Goal: Information Seeking & Learning: Learn about a topic

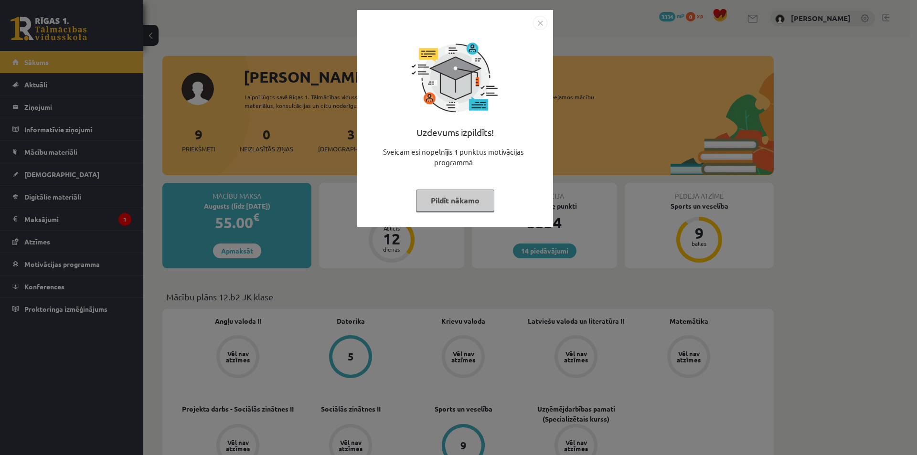
click at [468, 197] on button "Pildīt nākamo" at bounding box center [455, 201] width 78 height 22
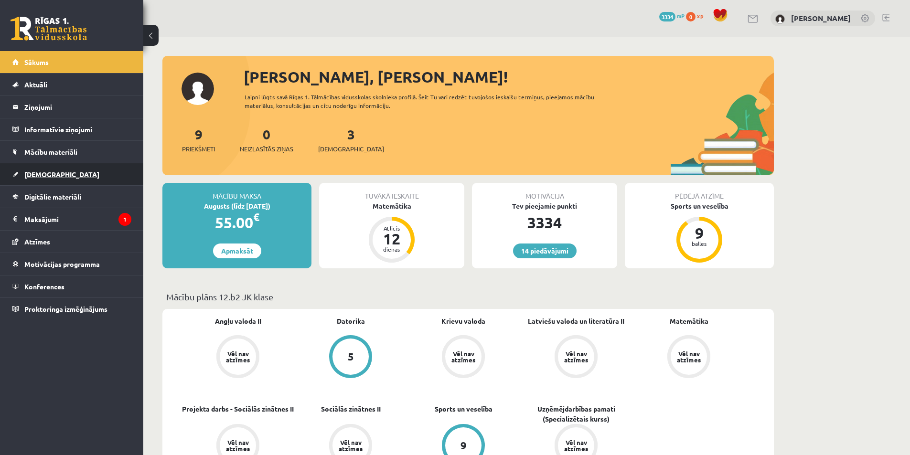
click at [54, 170] on link "[DEMOGRAPHIC_DATA]" at bounding box center [71, 174] width 119 height 22
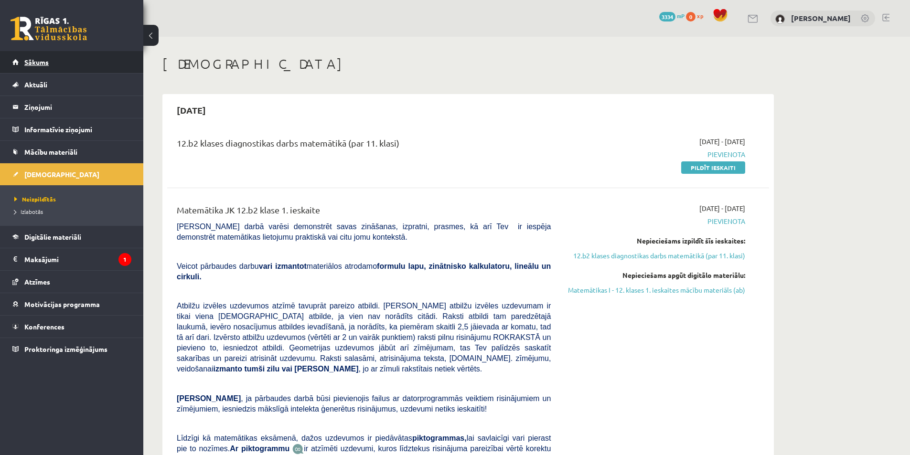
click at [43, 64] on span "Sākums" at bounding box center [36, 62] width 24 height 9
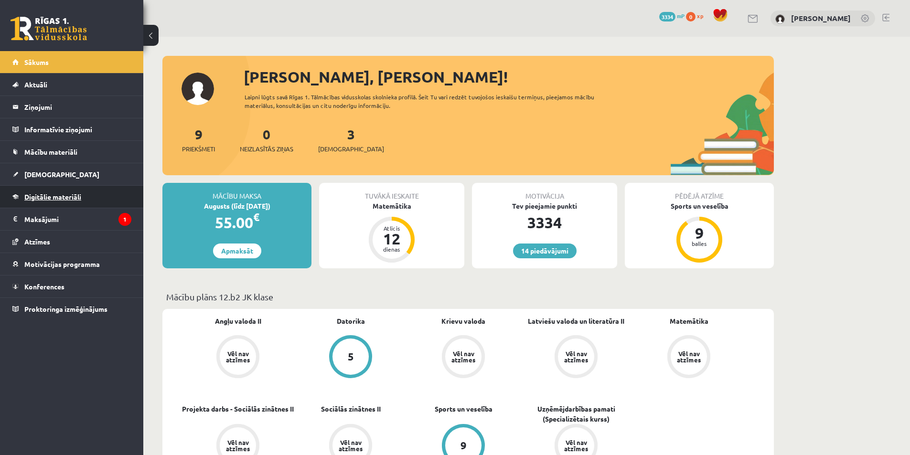
click at [81, 200] on span "Digitālie materiāli" at bounding box center [52, 196] width 57 height 9
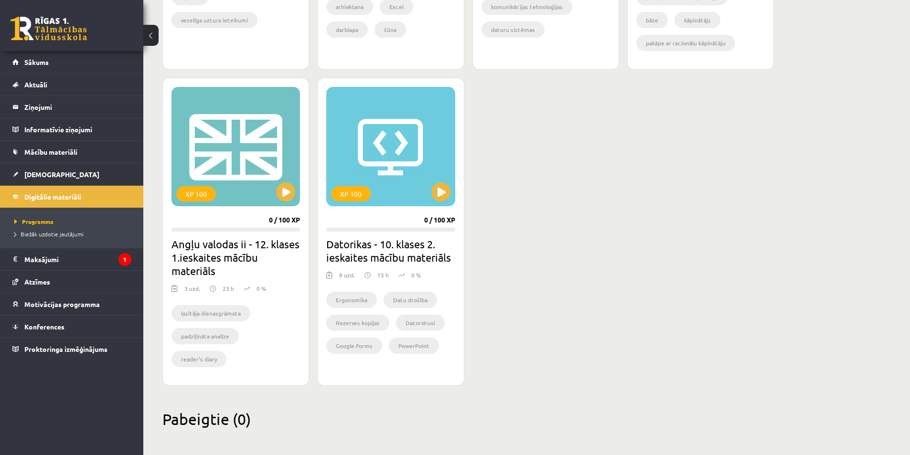
scroll to position [817, 0]
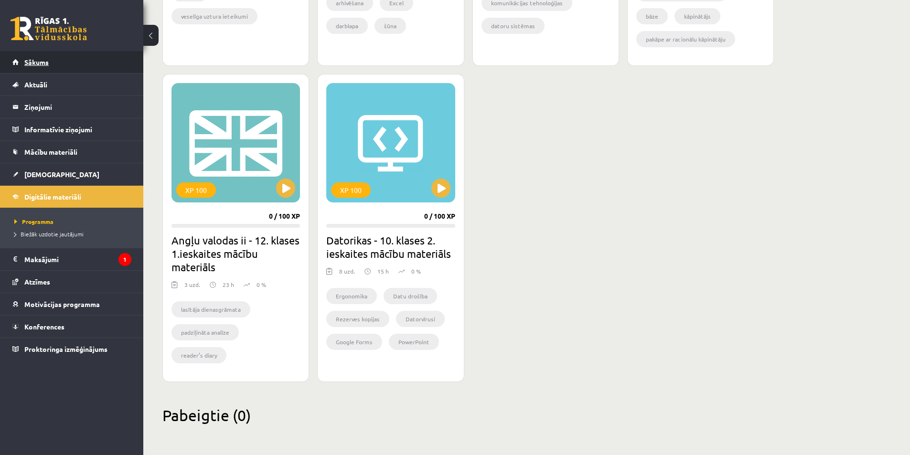
click at [34, 63] on span "Sākums" at bounding box center [36, 62] width 24 height 9
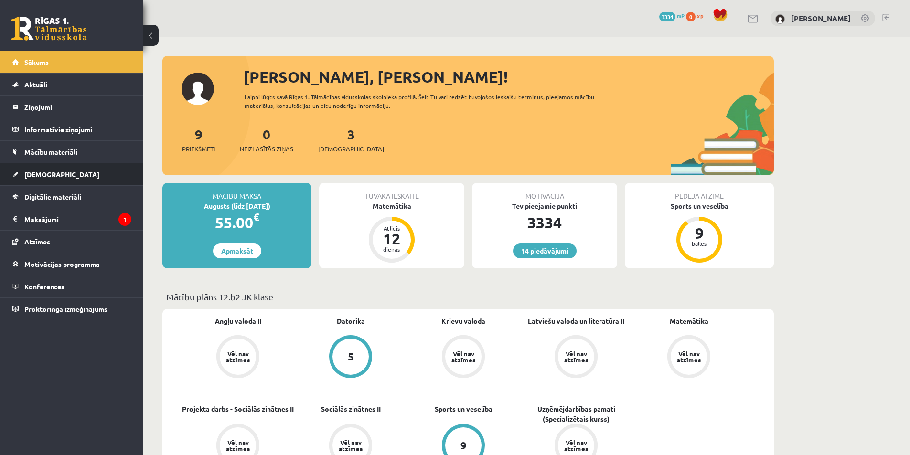
click at [26, 176] on span "[DEMOGRAPHIC_DATA]" at bounding box center [61, 174] width 75 height 9
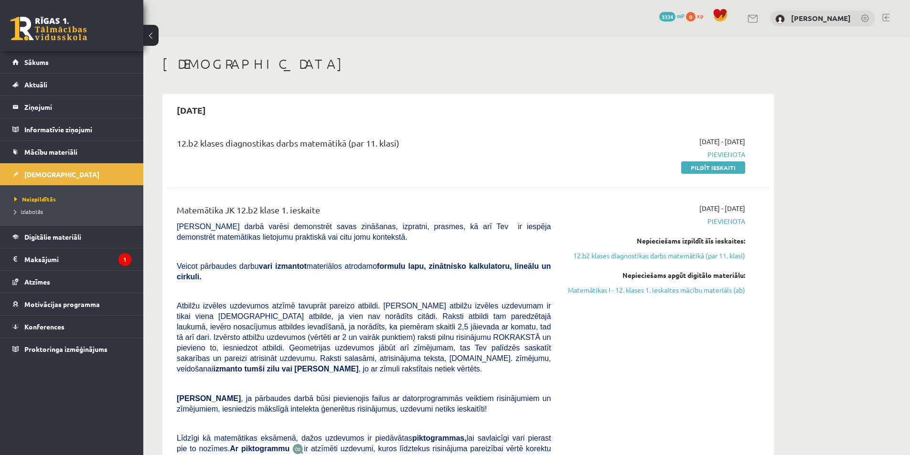
click at [695, 293] on link "Matemātikas I - 12. klases 1. ieskaites mācību materiāls (ab)" at bounding box center [655, 290] width 180 height 10
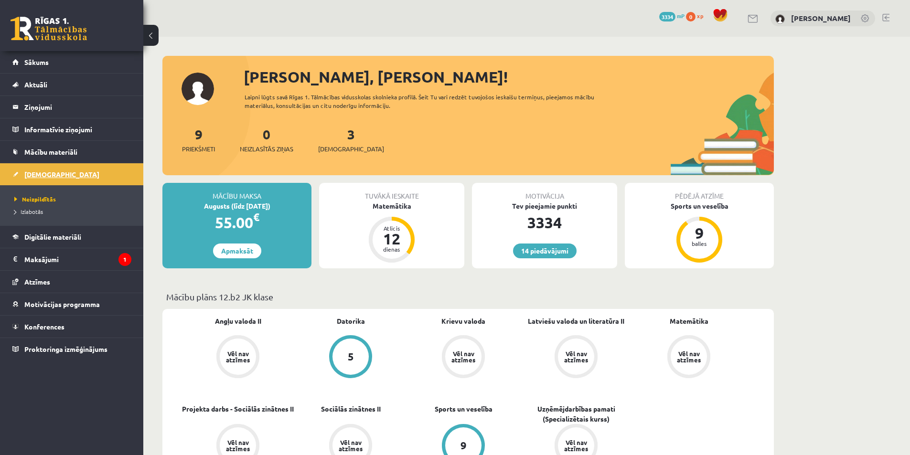
click at [40, 172] on span "[DEMOGRAPHIC_DATA]" at bounding box center [61, 174] width 75 height 9
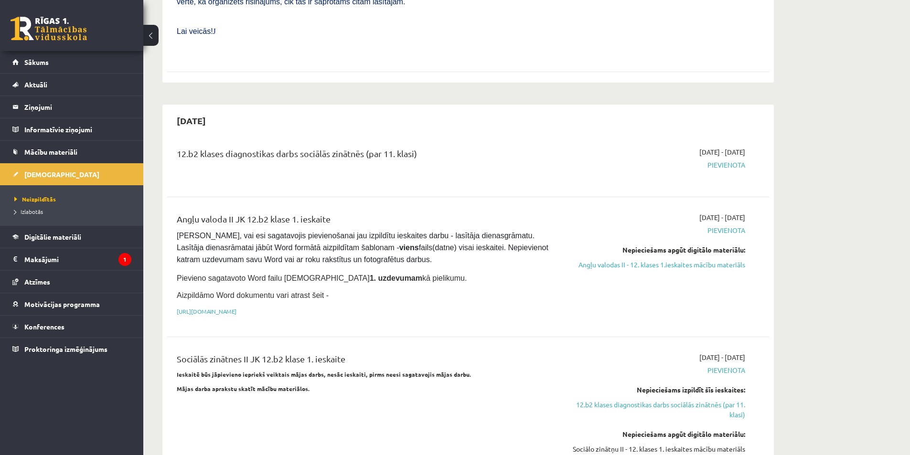
scroll to position [478, 0]
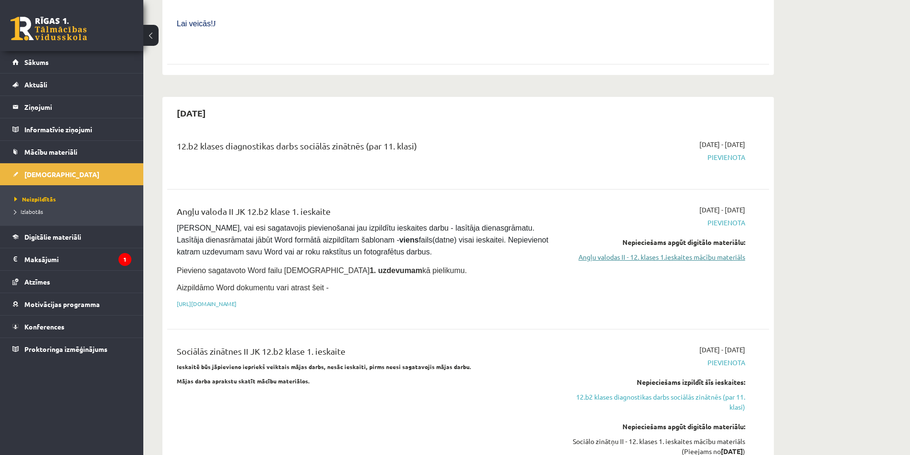
click at [652, 252] on link "Angļu valodas II - 12. klases 1.ieskaites mācību materiāls" at bounding box center [655, 257] width 180 height 10
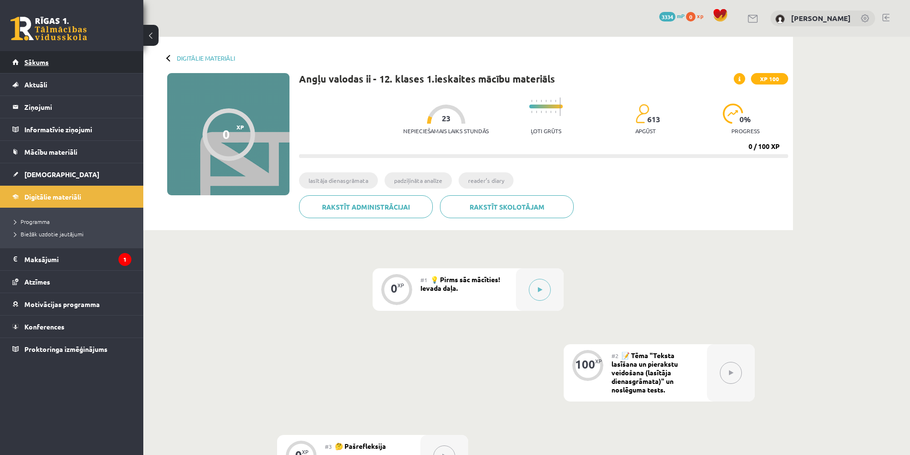
click at [88, 68] on link "Sākums" at bounding box center [71, 62] width 119 height 22
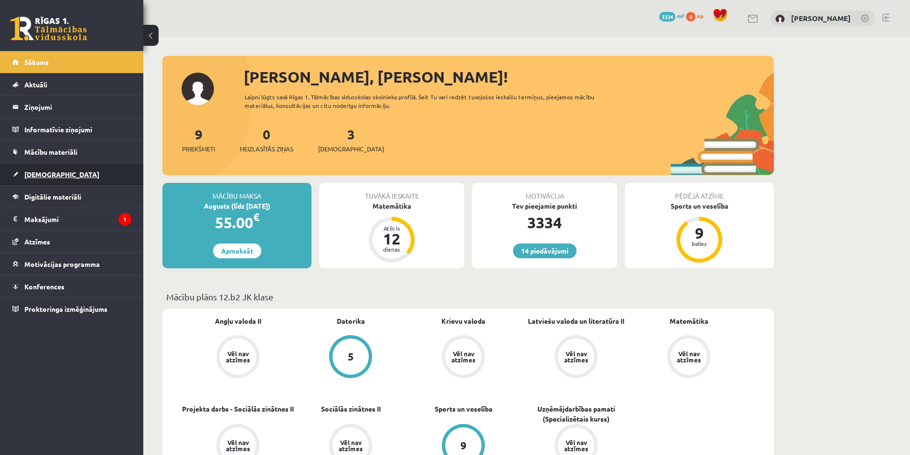
click at [37, 172] on span "[DEMOGRAPHIC_DATA]" at bounding box center [61, 174] width 75 height 9
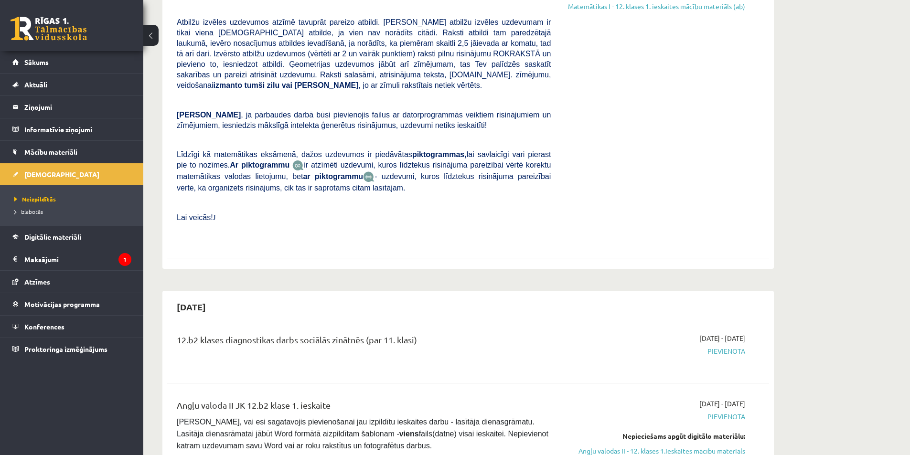
scroll to position [287, 0]
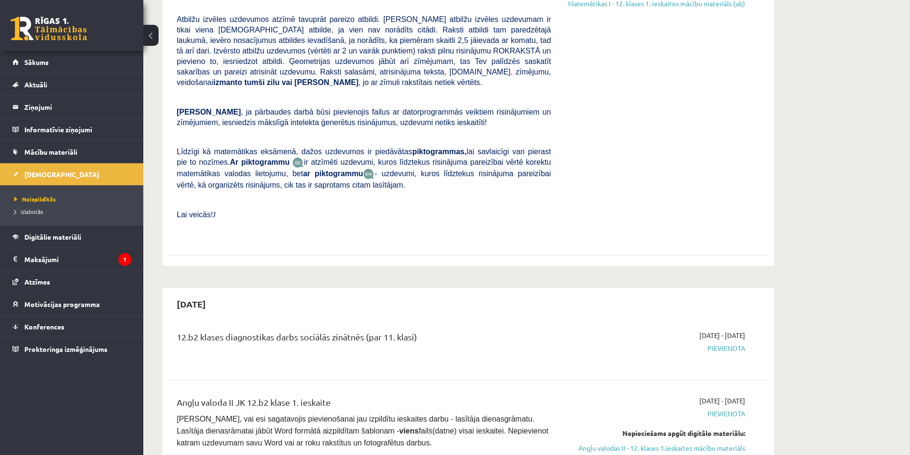
drag, startPoint x: 739, startPoint y: 380, endPoint x: 754, endPoint y: 380, distance: 15.3
click at [754, 396] on div "Angļu valoda II JK 12.b2 klase 1. ieskaite Pārliecinies, vai esi sagatavojis pi…" at bounding box center [468, 450] width 583 height 109
drag, startPoint x: 746, startPoint y: 379, endPoint x: 735, endPoint y: 379, distance: 11.0
click at [736, 396] on div "2025-09-01 - 2025-09-30 Pievienota Nepieciešams apgūt digitālo materiālu: Angļu…" at bounding box center [655, 450] width 194 height 109
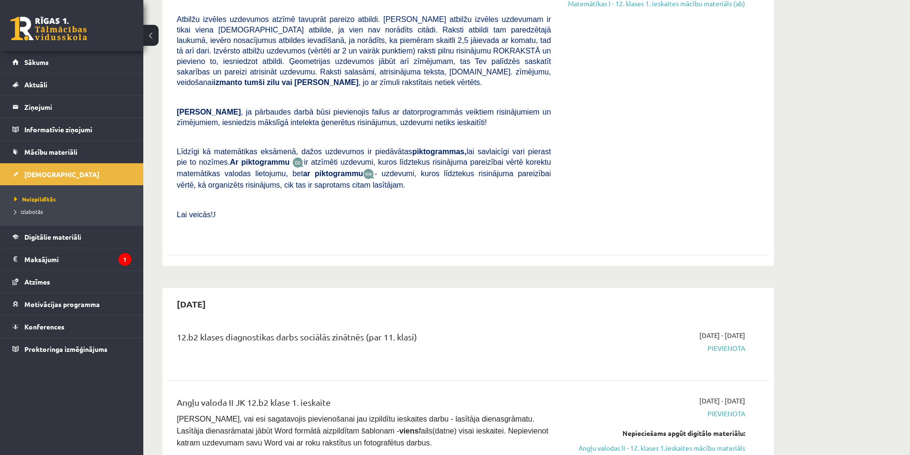
click at [760, 386] on div "Angļu valoda II JK 12.b2 klase 1. ieskaite Pārliecinies, vai esi sagatavojis pi…" at bounding box center [468, 450] width 602 height 128
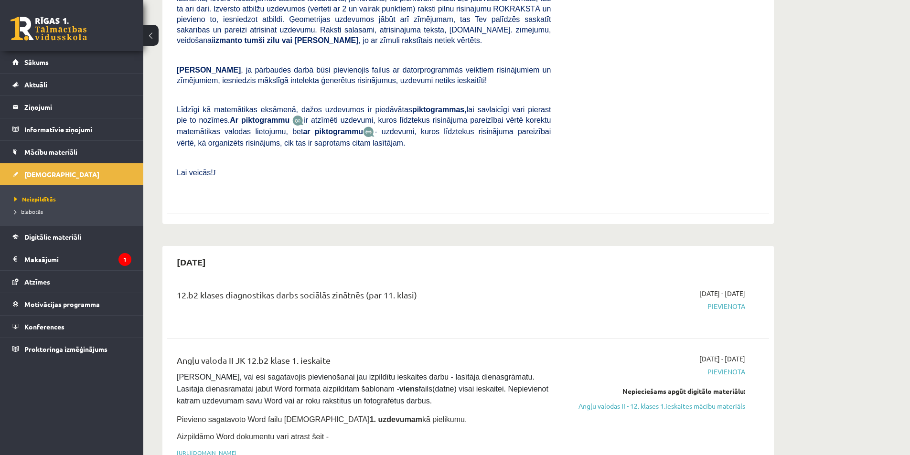
scroll to position [334, 0]
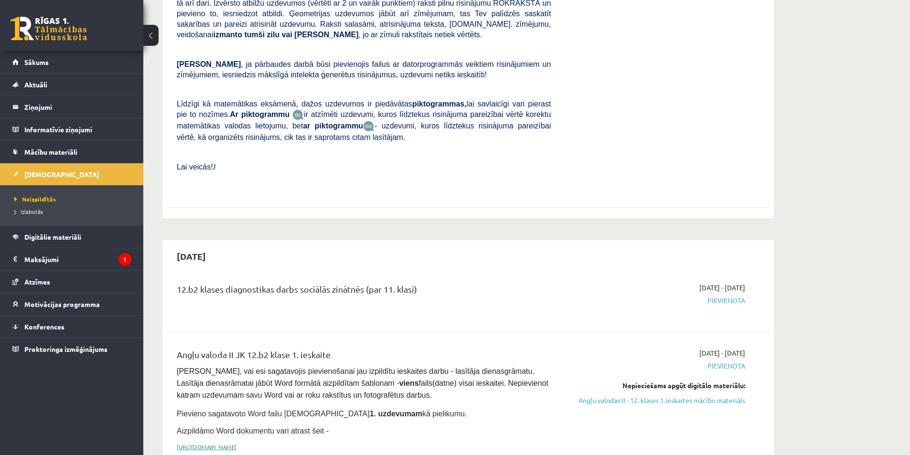
click at [236, 443] on link "https://drive.google.com/drive/folders/1IHE_ip15KOAbO2Se1NDGwZ2e__vlzPUf?usp=sh…" at bounding box center [207, 447] width 60 height 8
